Goal: Task Accomplishment & Management: Manage account settings

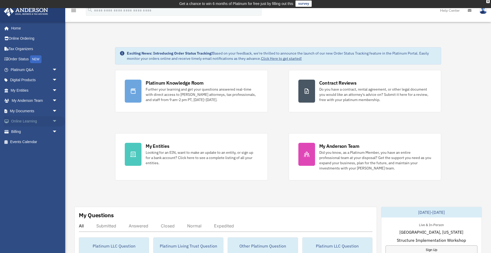
scroll to position [1, 0]
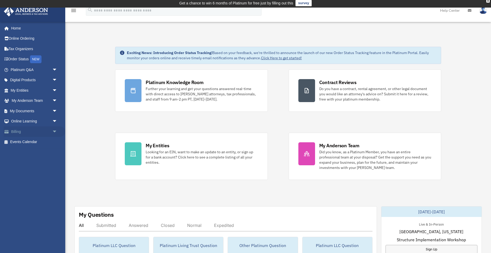
click at [54, 129] on span "arrow_drop_down" at bounding box center [57, 131] width 10 height 11
click at [30, 140] on link "$ Open Invoices" at bounding box center [36, 142] width 58 height 11
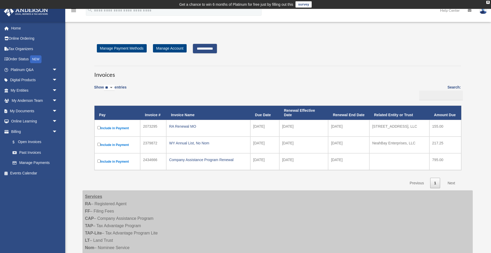
click at [451, 180] on link "Next" at bounding box center [451, 183] width 15 height 11
click at [207, 46] on input "**********" at bounding box center [205, 48] width 24 height 9
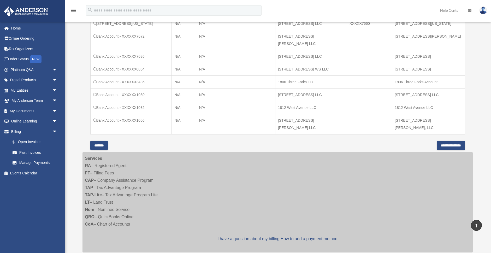
scroll to position [457, 0]
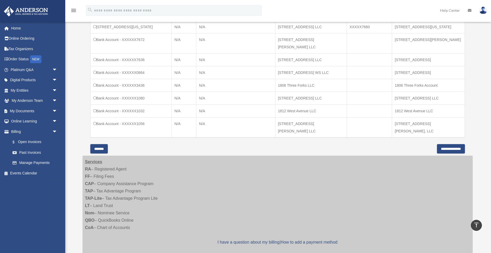
click at [440, 144] on input "**********" at bounding box center [451, 148] width 28 height 9
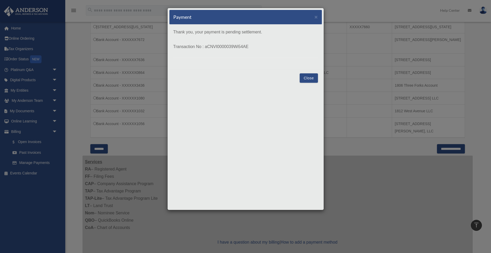
click at [273, 85] on div "Close" at bounding box center [245, 77] width 152 height 17
click at [311, 78] on button "Close" at bounding box center [309, 77] width 18 height 9
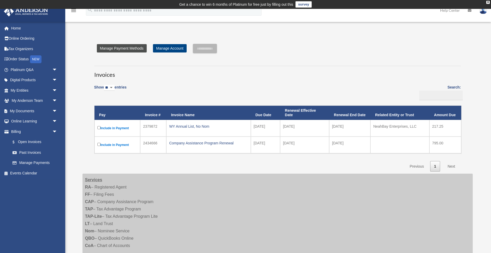
click at [132, 46] on link "Manage Payment Methods" at bounding box center [122, 48] width 50 height 8
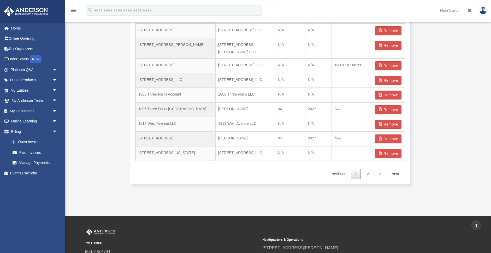
scroll to position [393, 0]
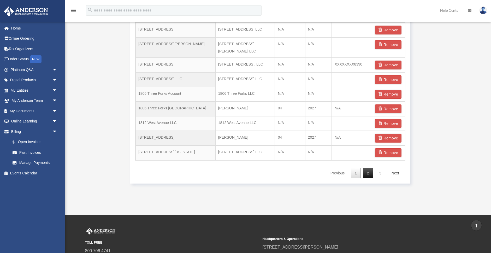
click at [368, 168] on link "2" at bounding box center [368, 173] width 10 height 11
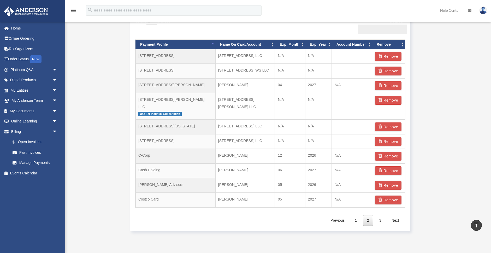
scroll to position [346, 0]
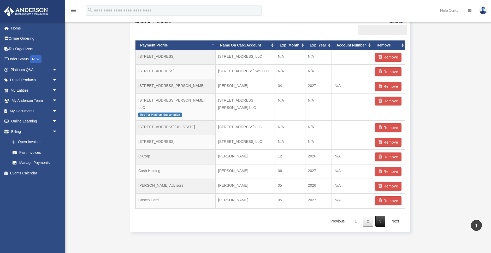
click at [378, 216] on link "3" at bounding box center [380, 221] width 10 height 11
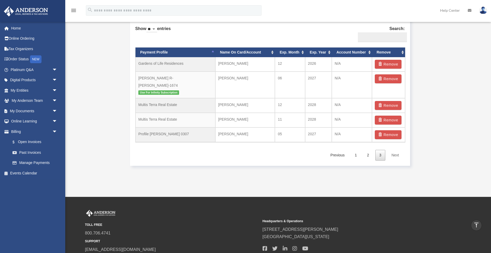
scroll to position [339, 0]
click at [368, 150] on link "2" at bounding box center [368, 155] width 10 height 11
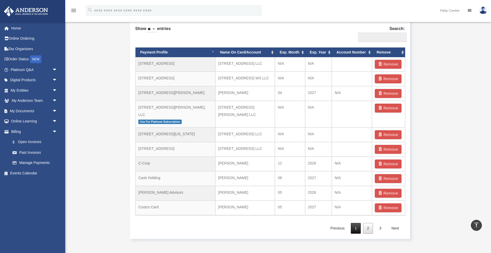
click at [356, 223] on link "1" at bounding box center [356, 228] width 10 height 11
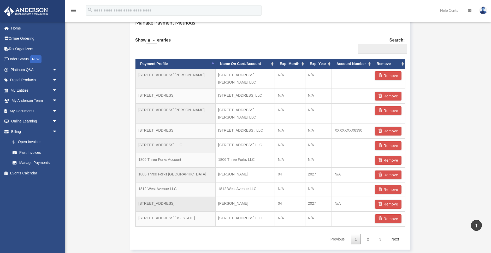
scroll to position [328, 0]
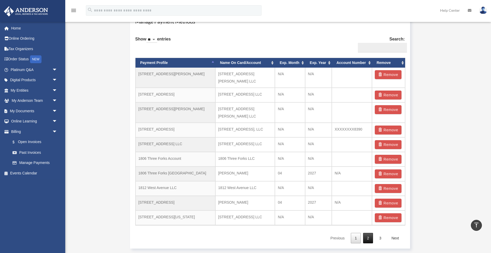
click at [369, 233] on link "2" at bounding box center [368, 238] width 10 height 11
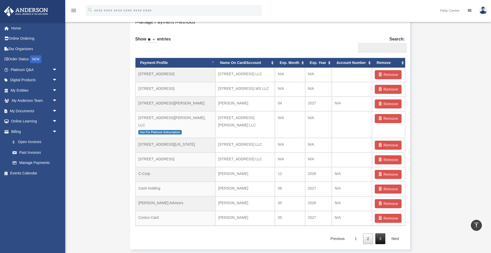
click at [381, 233] on link "3" at bounding box center [380, 238] width 10 height 11
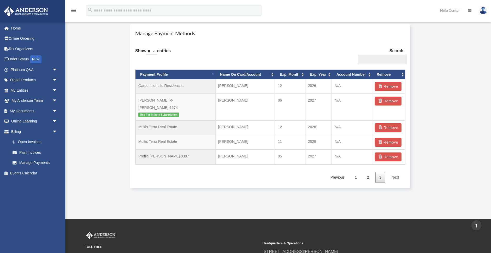
scroll to position [316, 0]
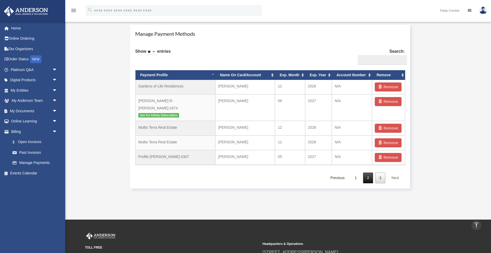
click at [367, 173] on link "2" at bounding box center [368, 178] width 10 height 11
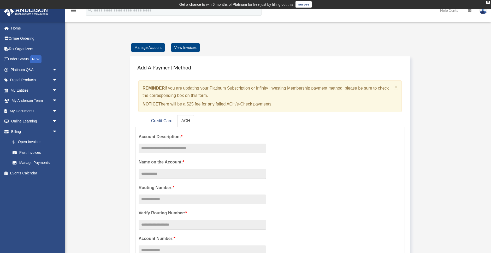
scroll to position [0, 0]
click at [148, 47] on link "Manage Account" at bounding box center [147, 47] width 33 height 8
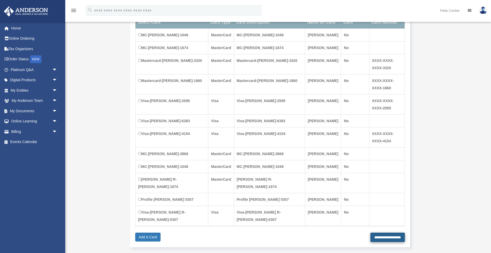
scroll to position [123, 0]
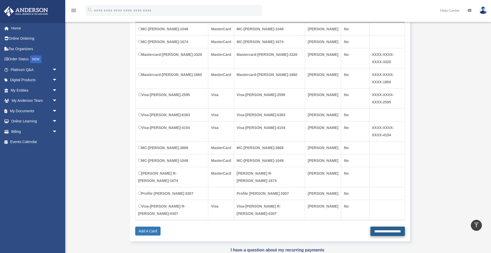
click at [379, 227] on input "**********" at bounding box center [388, 231] width 34 height 9
type input "**********"
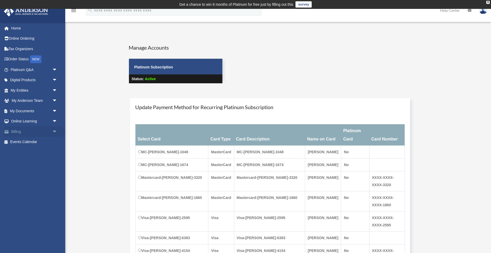
click at [55, 129] on span "arrow_drop_down" at bounding box center [57, 131] width 10 height 11
click at [44, 161] on link "Manage Payments" at bounding box center [36, 163] width 58 height 10
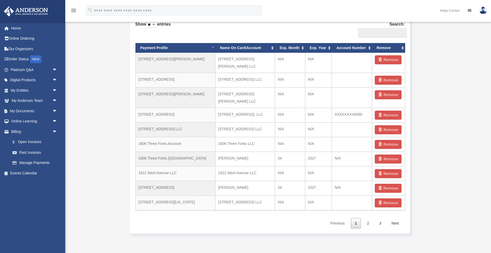
scroll to position [343, 0]
click at [367, 218] on link "2" at bounding box center [368, 223] width 10 height 11
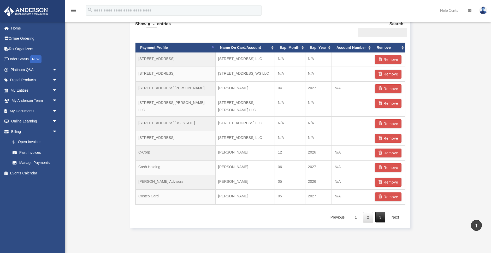
click at [381, 212] on link "3" at bounding box center [380, 217] width 10 height 11
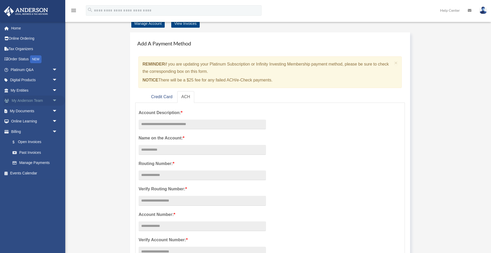
scroll to position [14, 0]
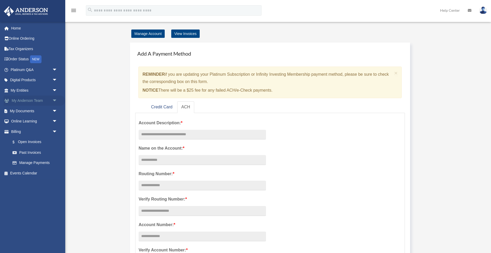
click at [55, 99] on span "arrow_drop_down" at bounding box center [57, 101] width 10 height 11
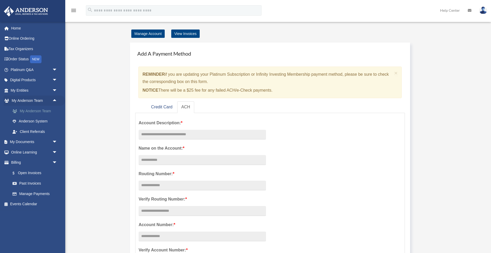
click at [47, 108] on link "My Anderson Team" at bounding box center [36, 111] width 58 height 10
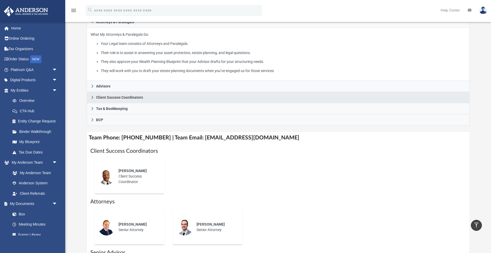
scroll to position [101, 0]
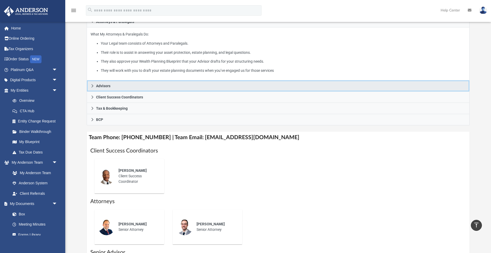
click at [92, 84] on icon at bounding box center [93, 86] width 4 height 4
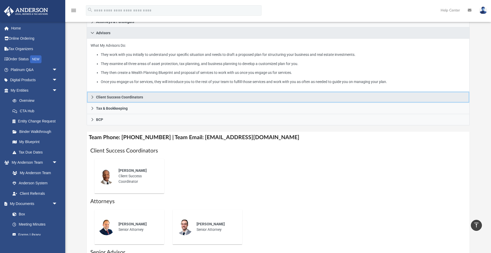
click at [91, 95] on icon at bounding box center [93, 97] width 4 height 4
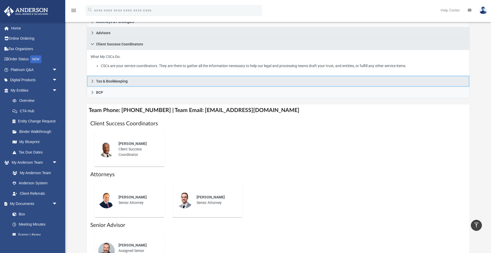
click at [92, 79] on icon at bounding box center [93, 81] width 4 height 4
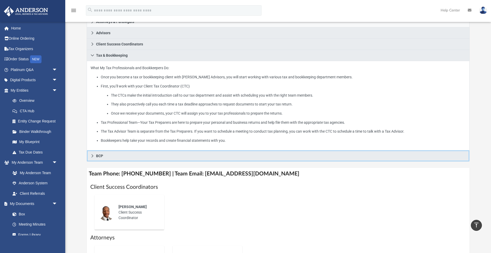
click at [92, 154] on icon at bounding box center [93, 156] width 4 height 4
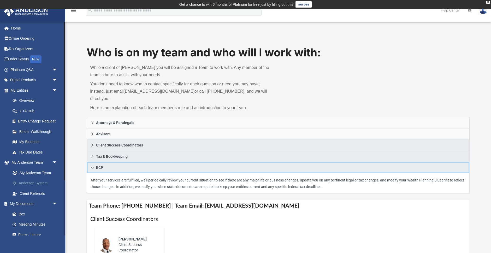
scroll to position [0, 0]
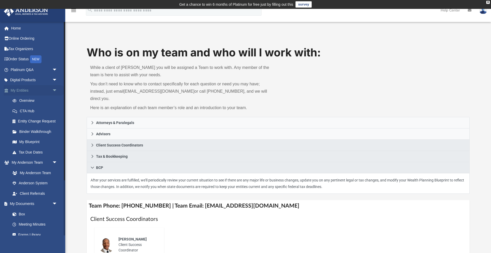
click at [55, 89] on span "arrow_drop_down" at bounding box center [57, 90] width 10 height 11
click at [54, 98] on span "arrow_drop_down" at bounding box center [57, 101] width 10 height 11
click at [55, 109] on span "arrow_drop_down" at bounding box center [57, 111] width 10 height 11
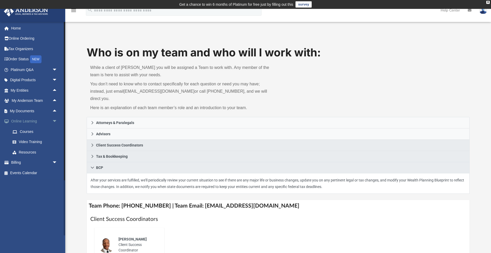
click at [54, 119] on span "arrow_drop_down" at bounding box center [57, 121] width 10 height 11
click at [54, 129] on span "arrow_drop_down" at bounding box center [57, 131] width 10 height 11
click at [35, 139] on link "$ Open Invoices" at bounding box center [36, 142] width 58 height 11
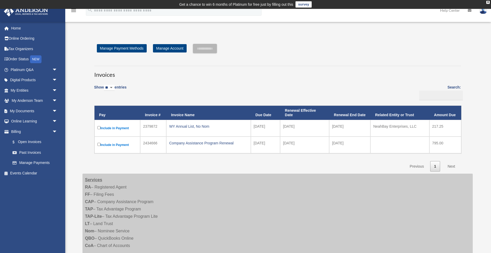
click at [484, 11] on img at bounding box center [483, 11] width 8 height 8
click at [385, 44] on link "Logout" at bounding box center [405, 45] width 52 height 11
